Goal: Ask a question

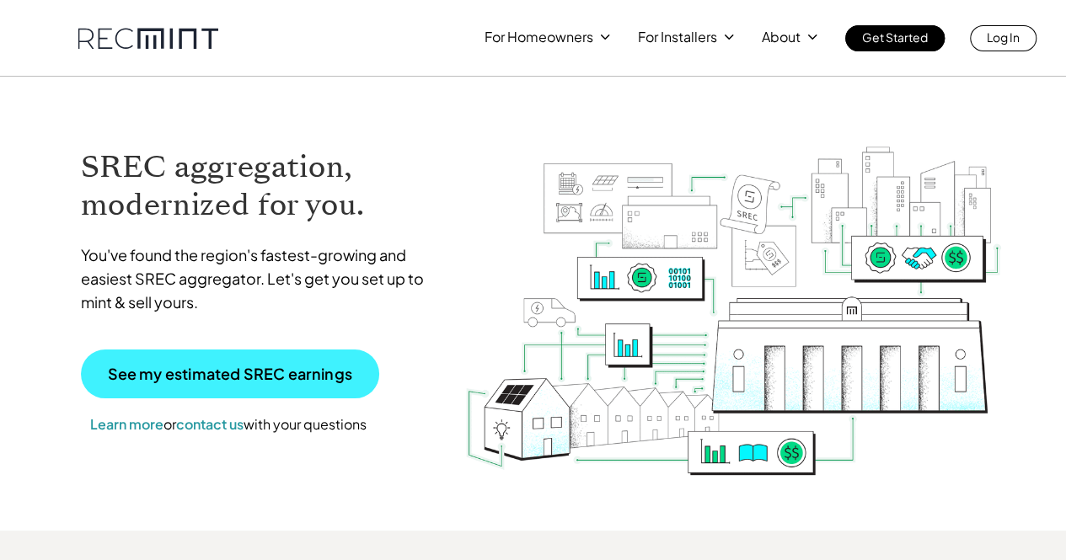
click at [243, 367] on p "See my estimated SREC earnings" at bounding box center [230, 374] width 244 height 15
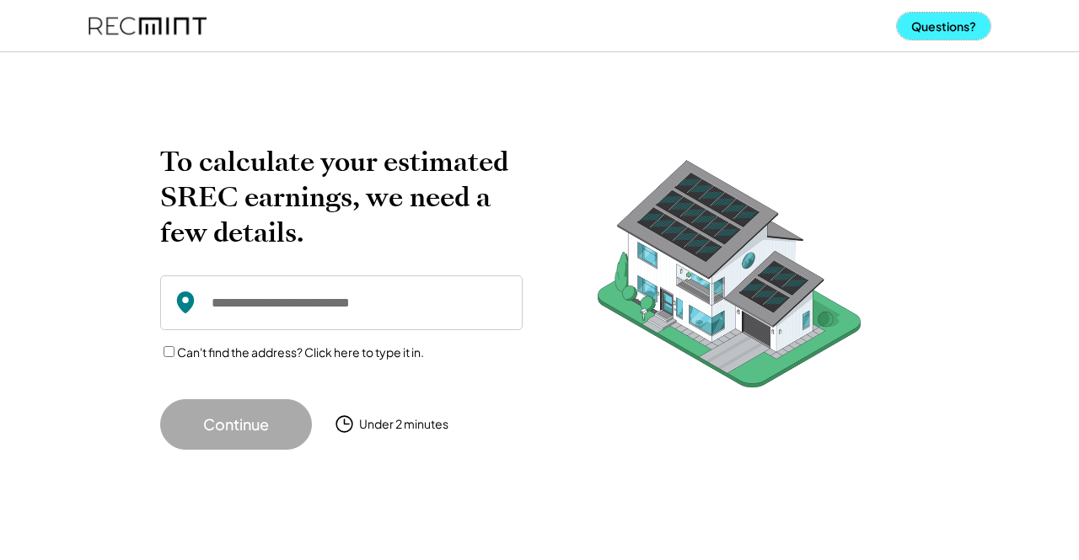
click at [939, 23] on button "Questions?" at bounding box center [944, 26] width 94 height 27
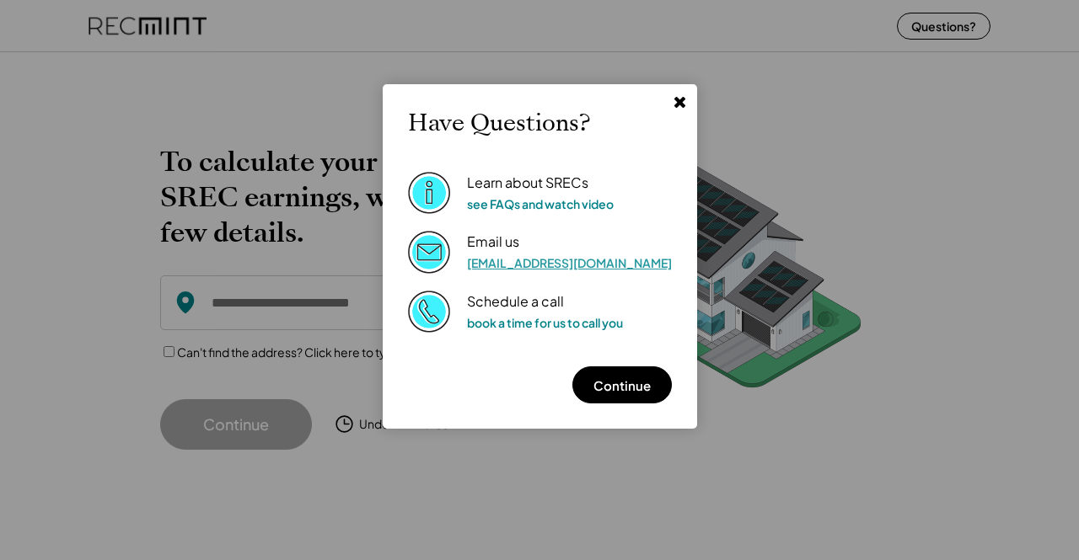
click at [533, 262] on link "[EMAIL_ADDRESS][DOMAIN_NAME]" at bounding box center [569, 262] width 205 height 15
drag, startPoint x: 609, startPoint y: 260, endPoint x: 485, endPoint y: 262, distance: 123.9
click at [485, 262] on div "Have Questions? Learn about SRECs see FAQs and watch video Email us [EMAIL_ADDR…" at bounding box center [540, 257] width 264 height 294
copy link "[EMAIL_ADDRESS][DOMAIN_NAME]"
